Goal: Navigation & Orientation: Find specific page/section

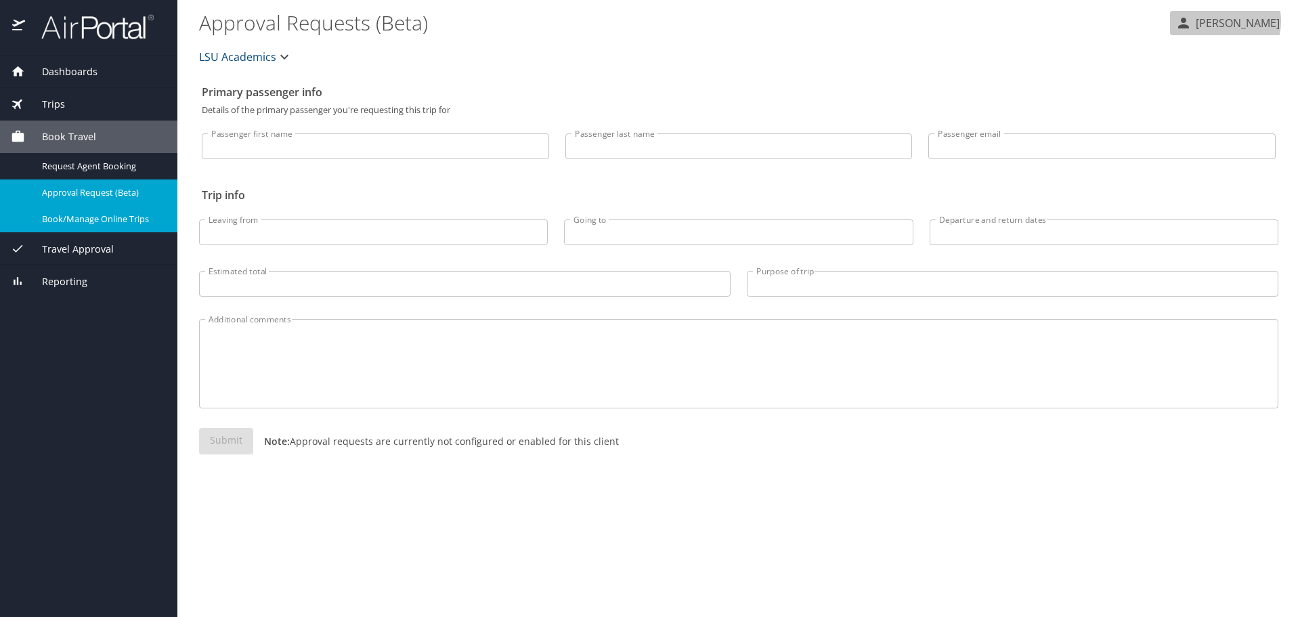
click at [1219, 21] on p "[PERSON_NAME]" at bounding box center [1235, 23] width 88 height 16
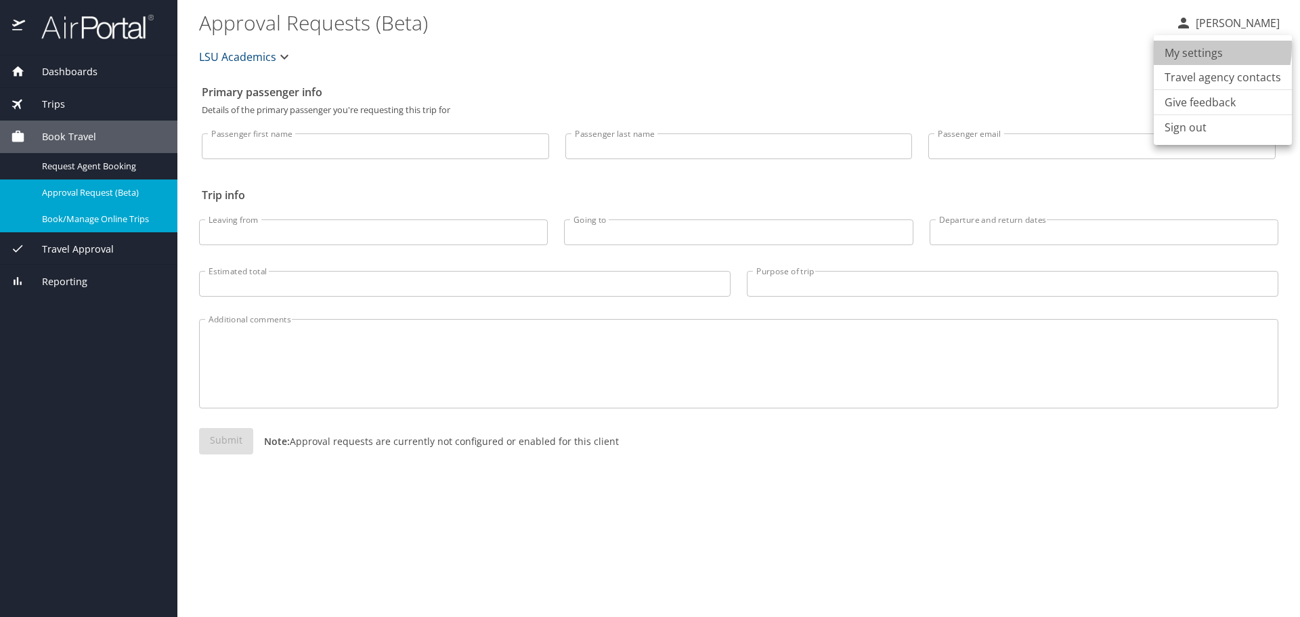
click at [1187, 47] on li "My settings" at bounding box center [1223, 53] width 138 height 24
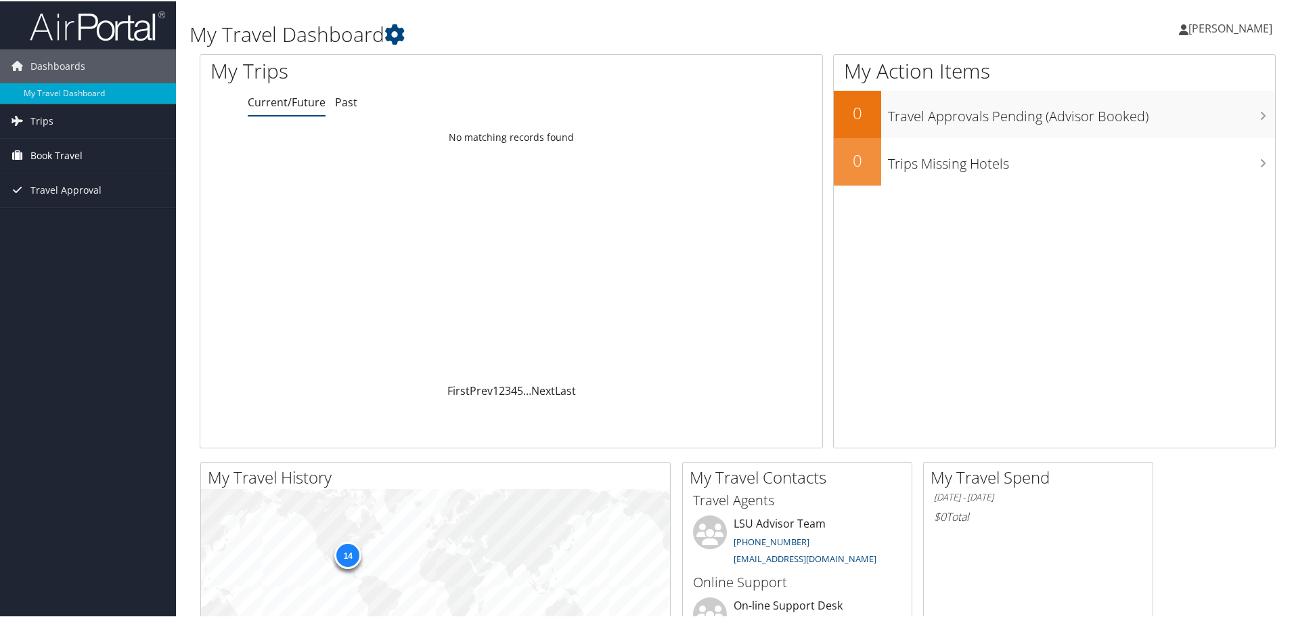
click at [62, 151] on span "Book Travel" at bounding box center [56, 154] width 52 height 34
click at [49, 204] on link "Book/Manage Online Trips" at bounding box center [88, 202] width 176 height 20
click at [45, 121] on span "Trips" at bounding box center [41, 120] width 23 height 34
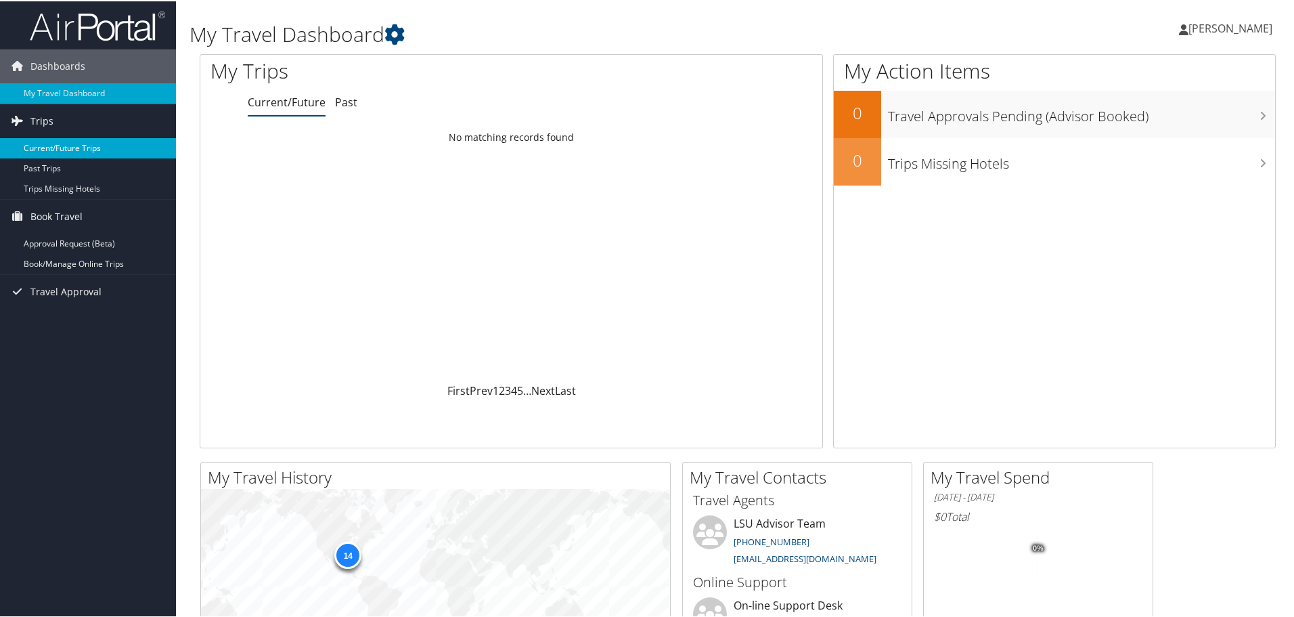
click at [44, 147] on link "Current/Future Trips" at bounding box center [88, 147] width 176 height 20
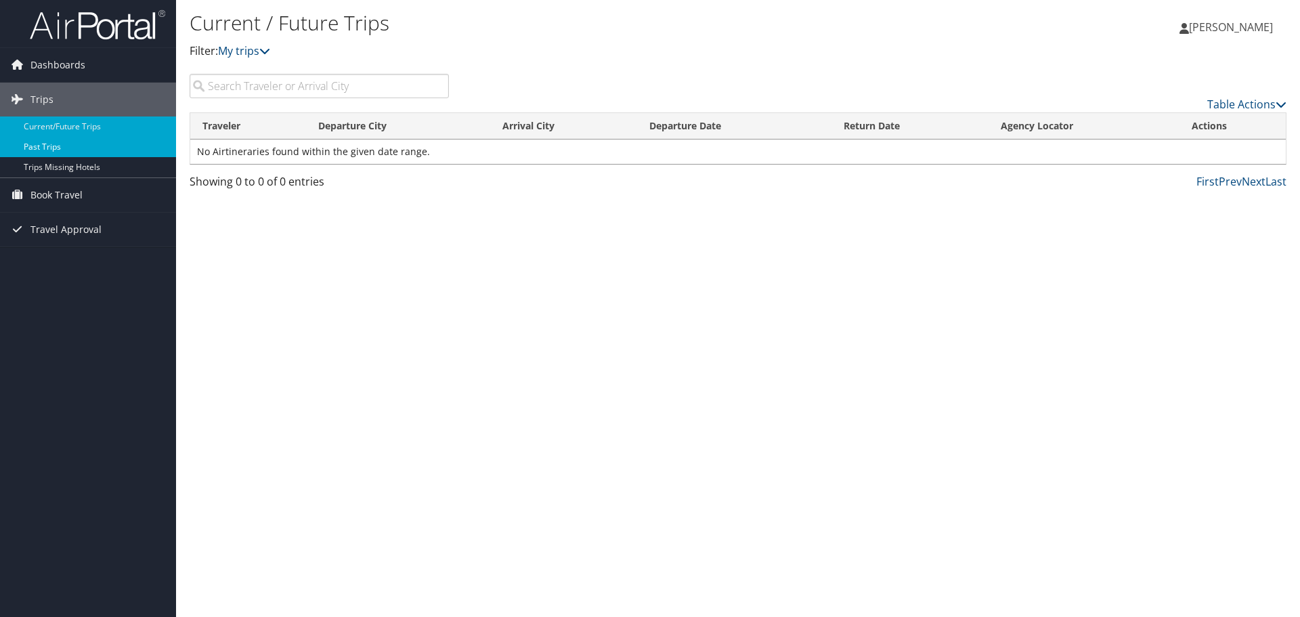
click at [42, 146] on link "Past Trips" at bounding box center [88, 147] width 176 height 20
click at [56, 222] on span "Travel Approval" at bounding box center [65, 230] width 71 height 34
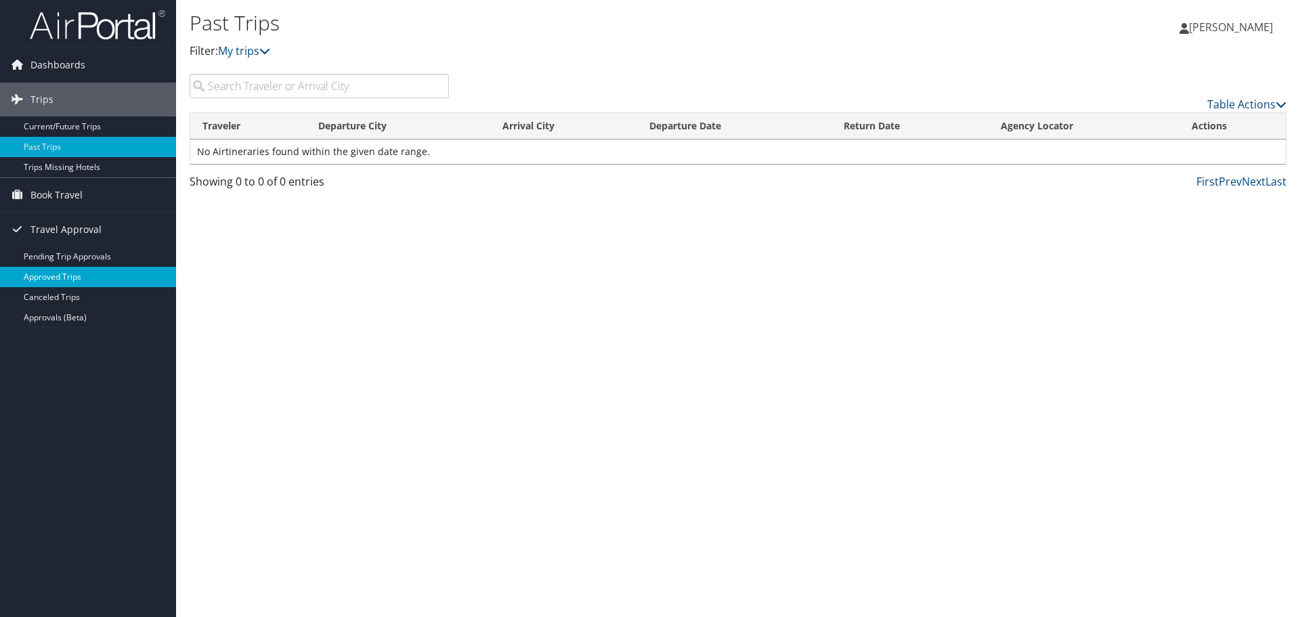
click at [53, 272] on link "Approved Trips" at bounding box center [88, 277] width 176 height 20
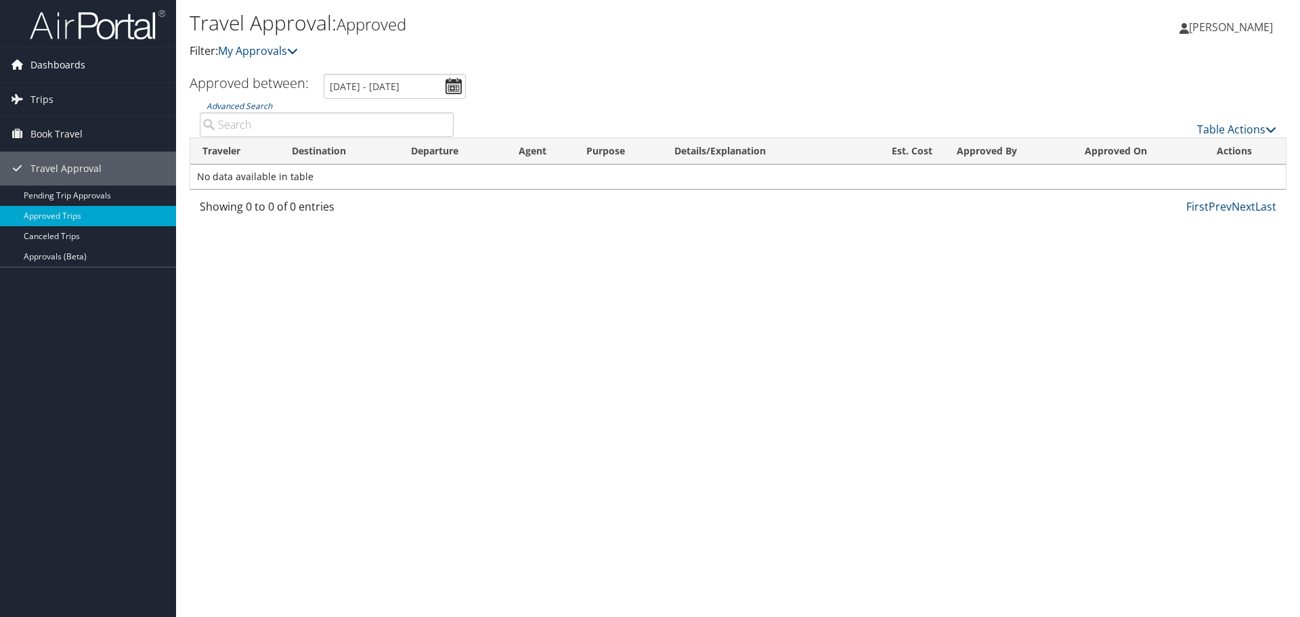
click at [50, 62] on span "Dashboards" at bounding box center [57, 65] width 55 height 34
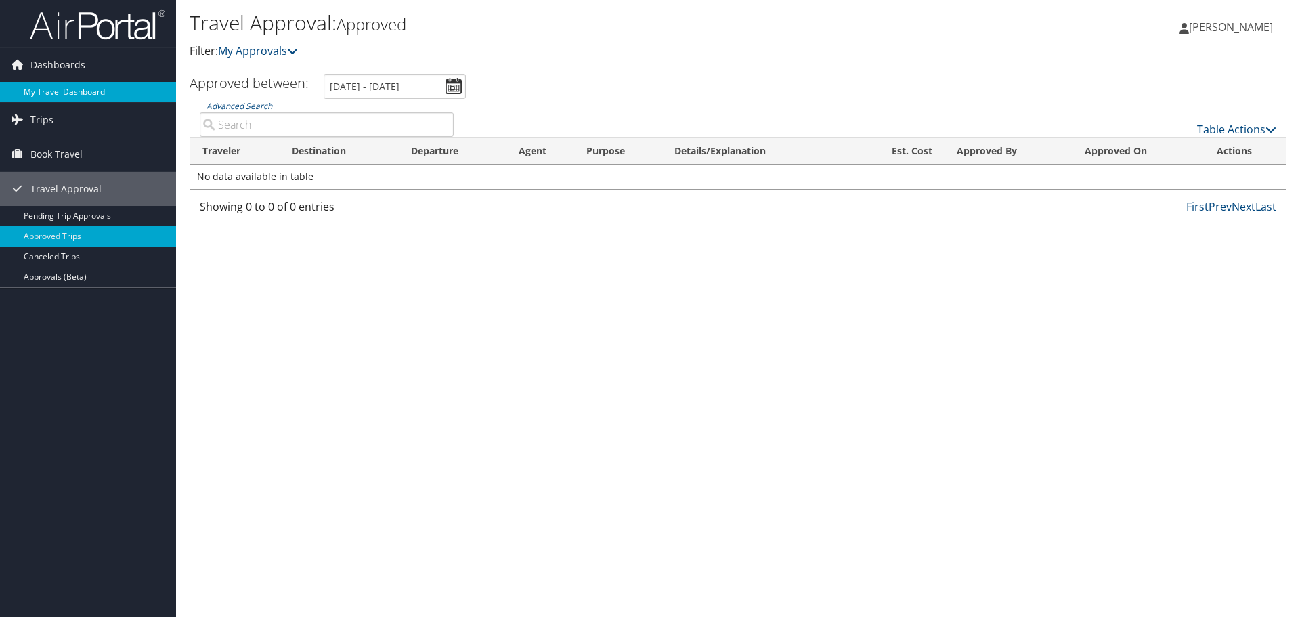
click at [51, 85] on link "My Travel Dashboard" at bounding box center [88, 92] width 176 height 20
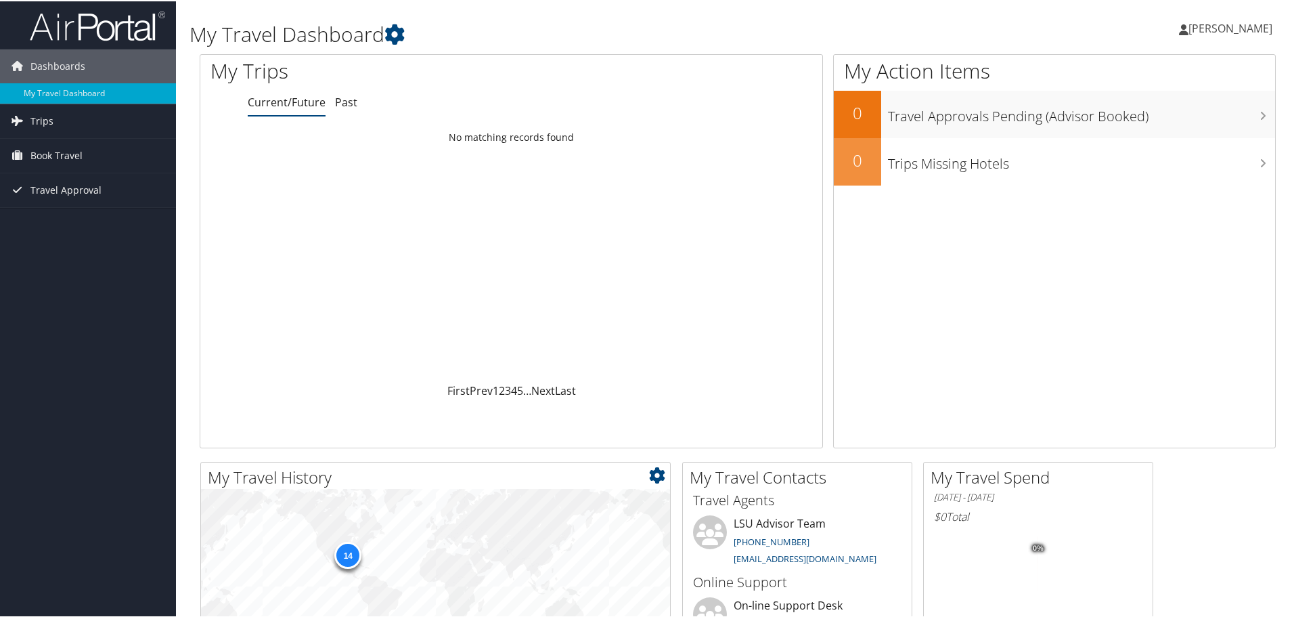
click at [351, 551] on div "14" at bounding box center [347, 553] width 27 height 27
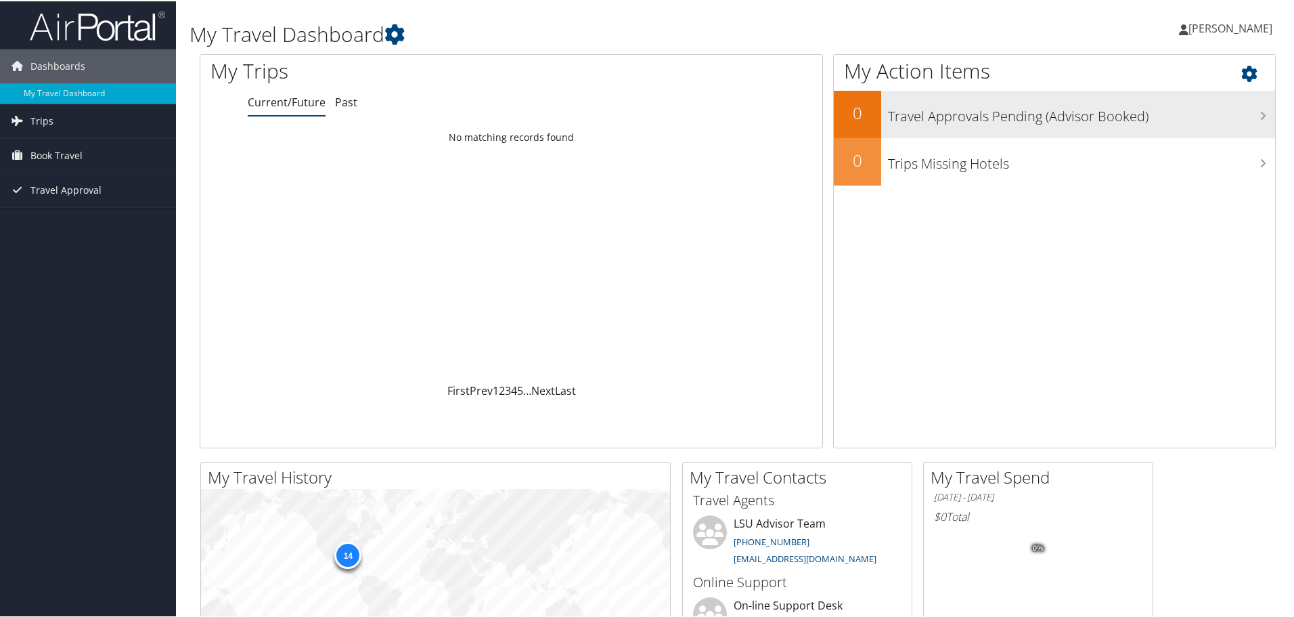
click at [952, 122] on h3 "Travel Approvals Pending (Advisor Booked)" at bounding box center [1081, 112] width 387 height 26
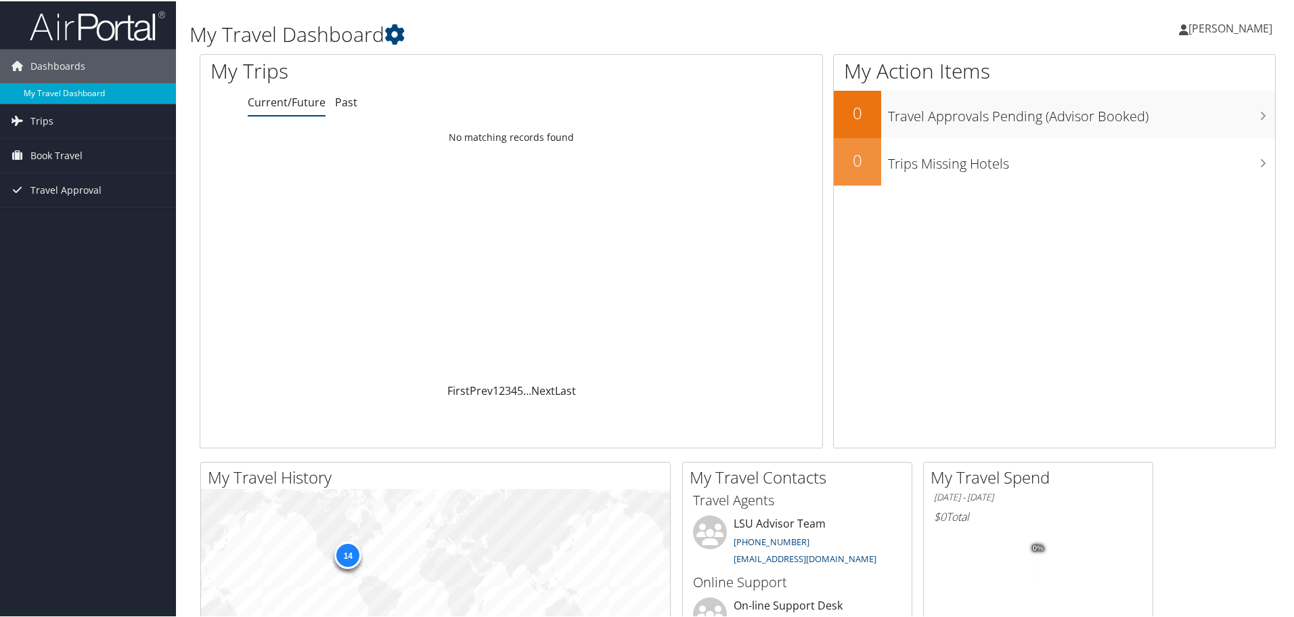
click at [59, 90] on link "My Travel Dashboard" at bounding box center [88, 92] width 176 height 20
